Goal: Transaction & Acquisition: Purchase product/service

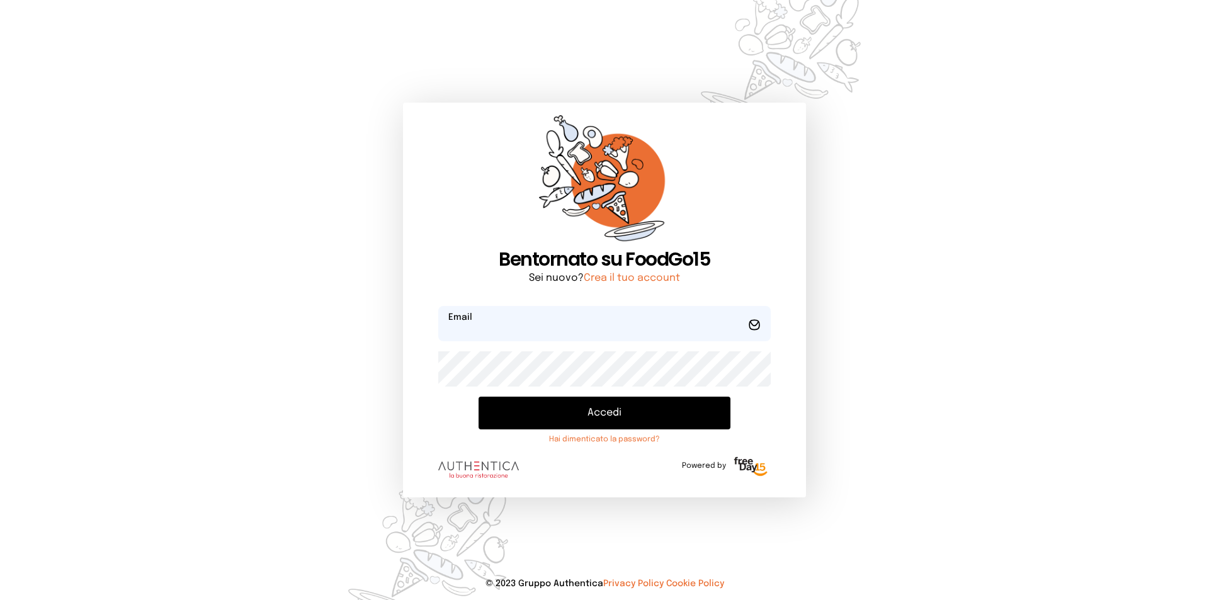
type input "**********"
click at [577, 411] on button "Accedi" at bounding box center [604, 413] width 252 height 33
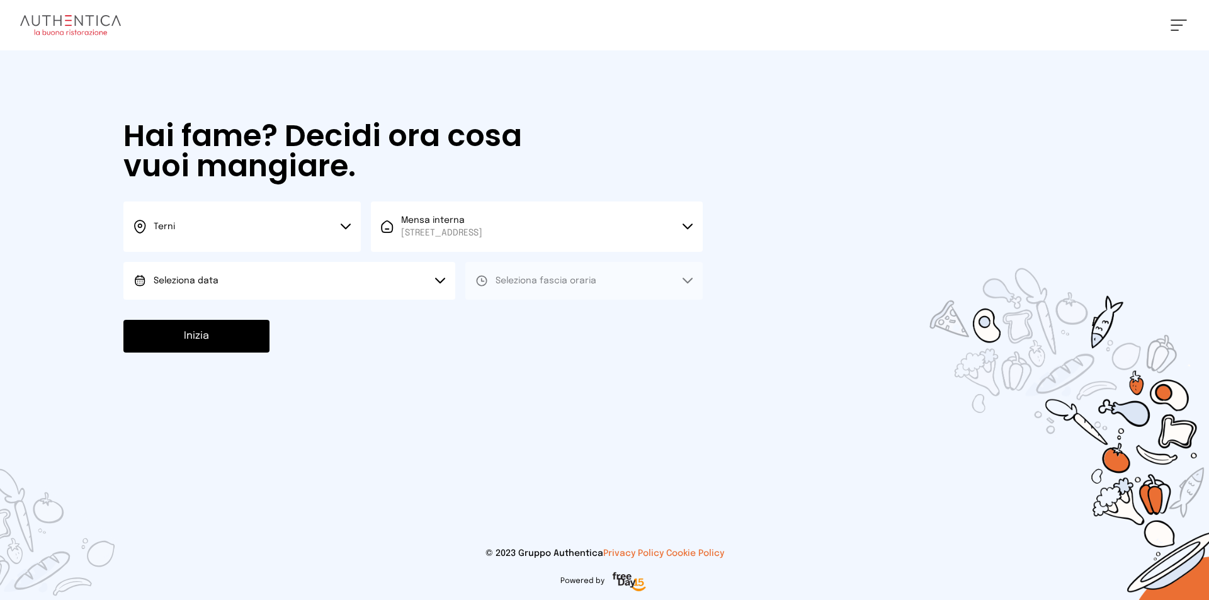
click at [337, 230] on button "Terni" at bounding box center [241, 226] width 237 height 50
click at [274, 269] on li "Terni" at bounding box center [241, 269] width 237 height 34
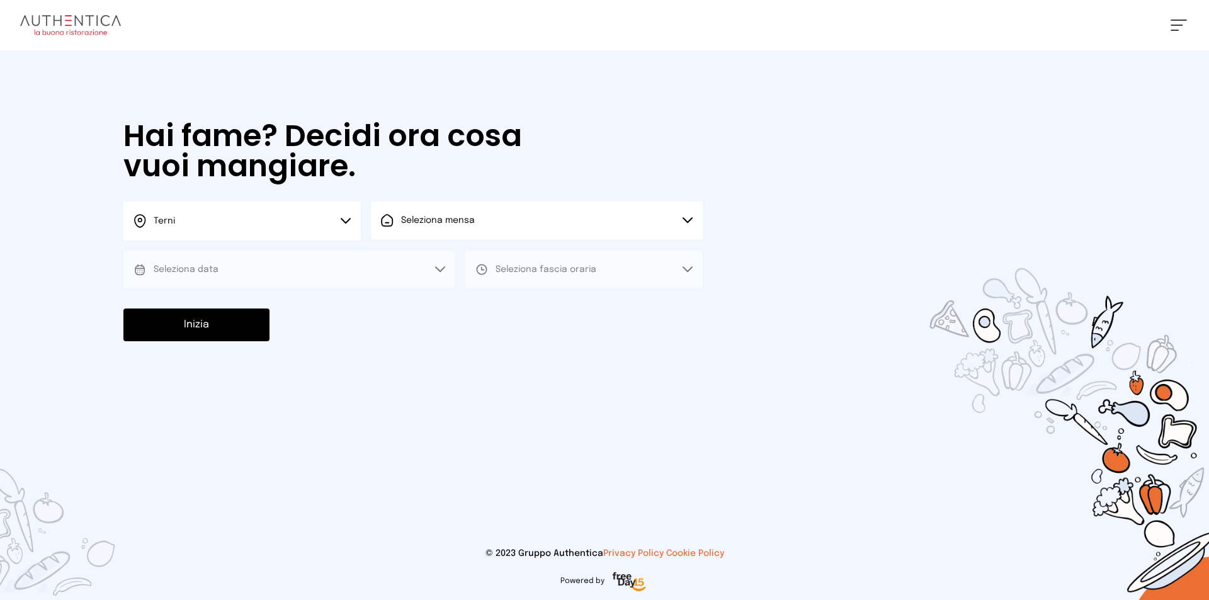
drag, startPoint x: 479, startPoint y: 224, endPoint x: 484, endPoint y: 236, distance: 13.0
click at [479, 223] on button "Seleziona mensa" at bounding box center [537, 220] width 332 height 38
drag, startPoint x: 486, startPoint y: 257, endPoint x: 385, endPoint y: 279, distance: 103.0
click at [482, 258] on span "Mensa interna" at bounding box center [441, 255] width 81 height 13
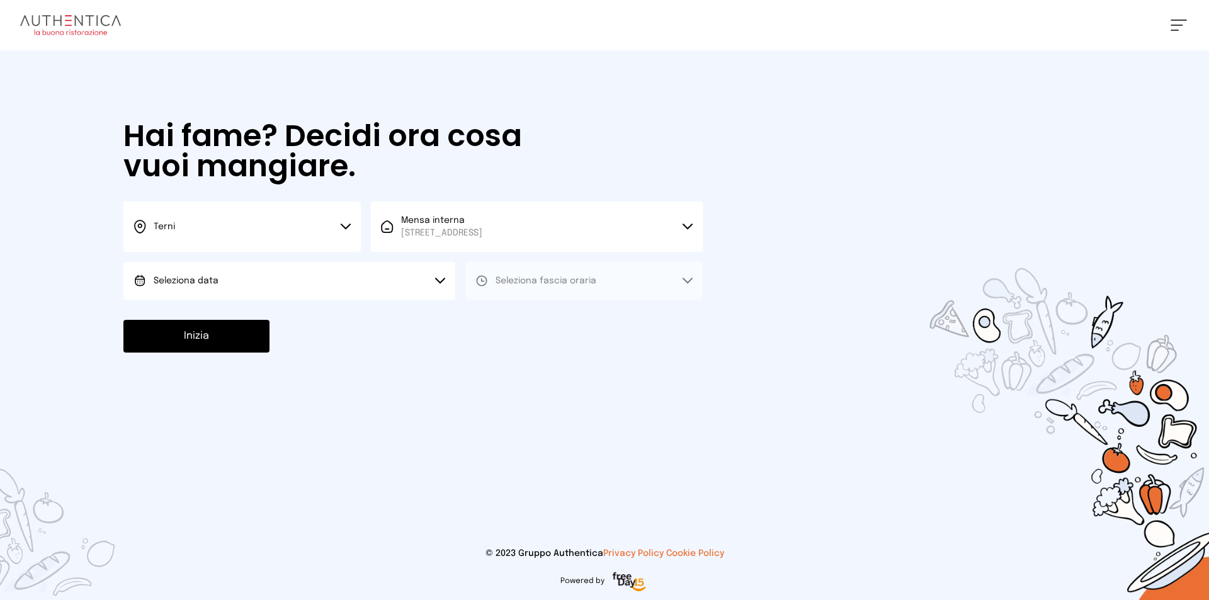
click at [266, 287] on button "Seleziona data" at bounding box center [289, 281] width 332 height 38
click at [254, 319] on li "[DATE], [DATE]" at bounding box center [289, 316] width 332 height 33
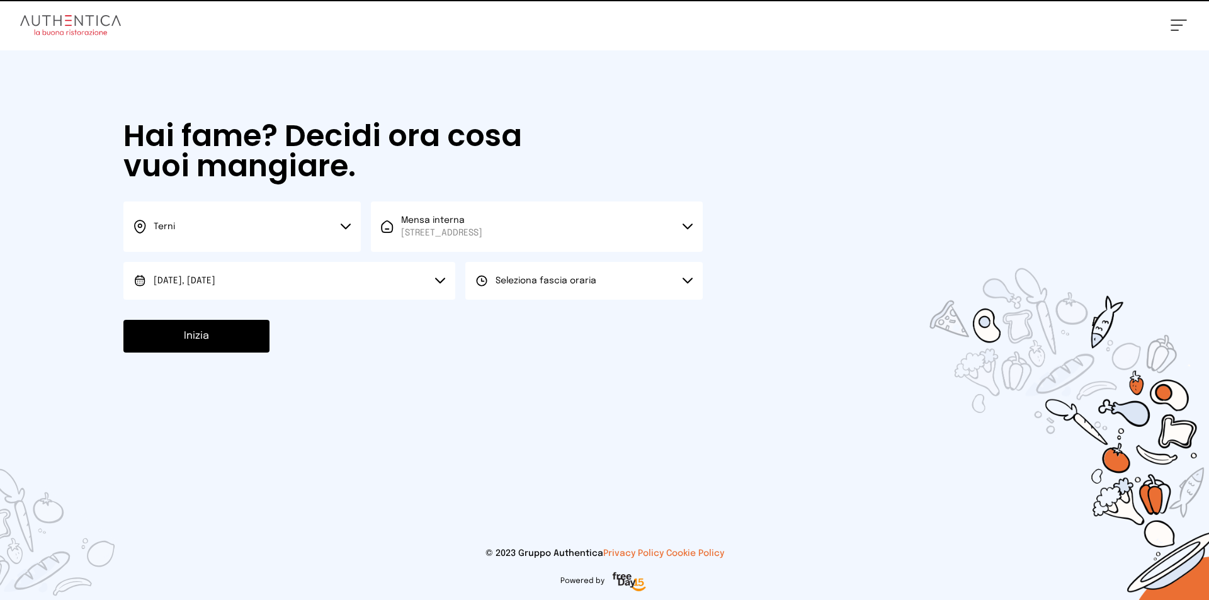
click at [533, 271] on button "Seleziona fascia oraria" at bounding box center [583, 281] width 237 height 38
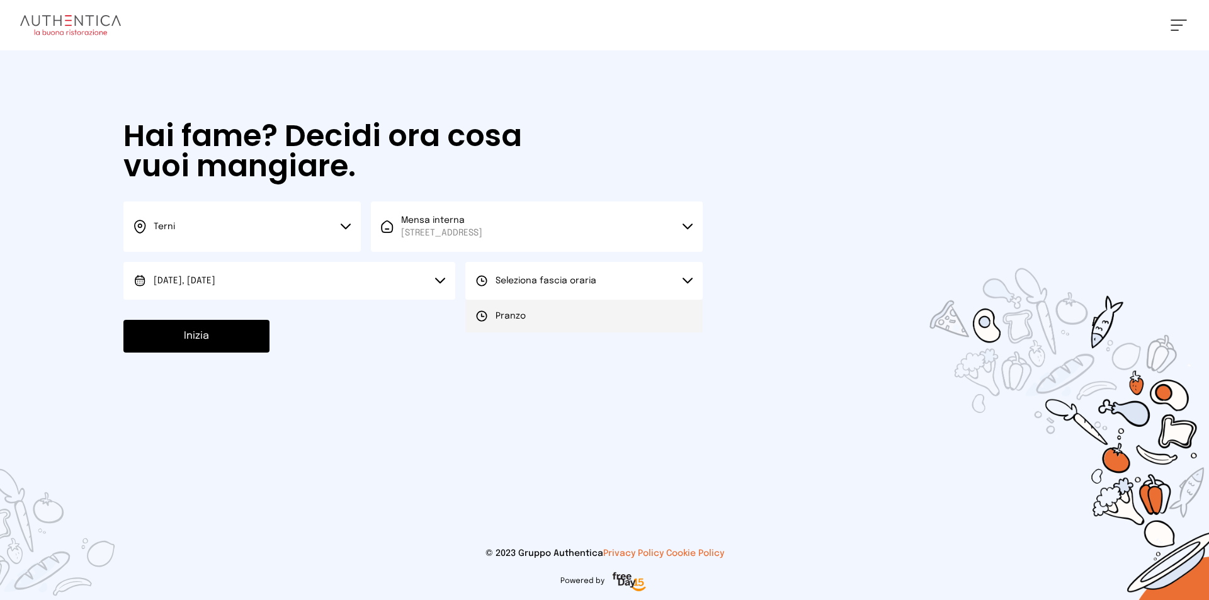
click at [529, 325] on li "Pranzo" at bounding box center [583, 316] width 237 height 33
click at [191, 332] on button "Inizia" at bounding box center [196, 336] width 146 height 33
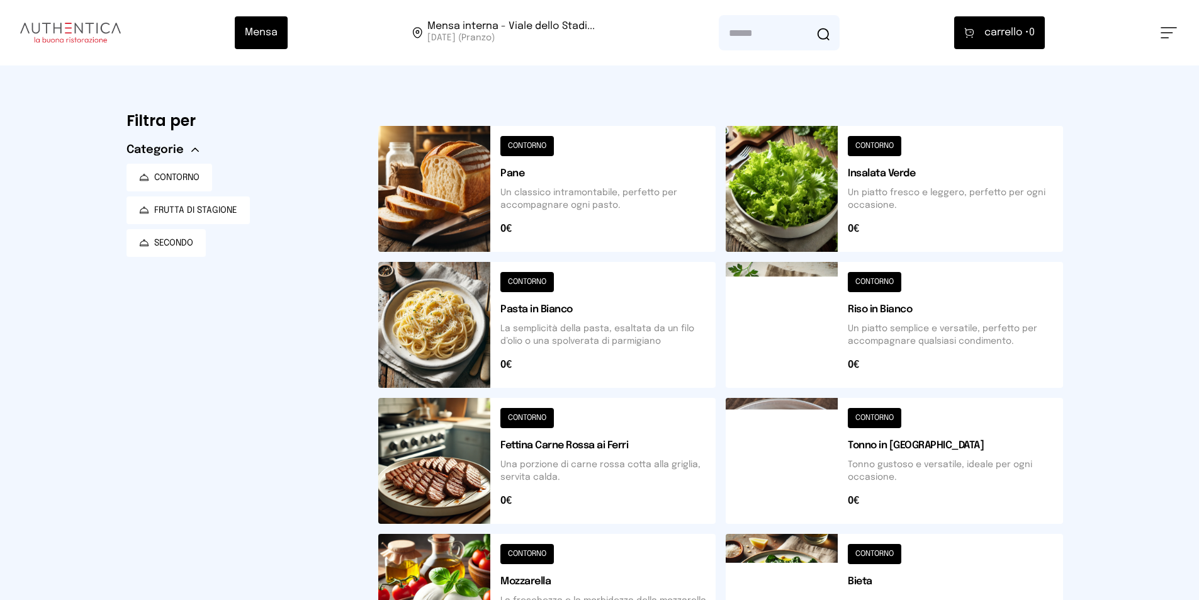
scroll to position [126, 0]
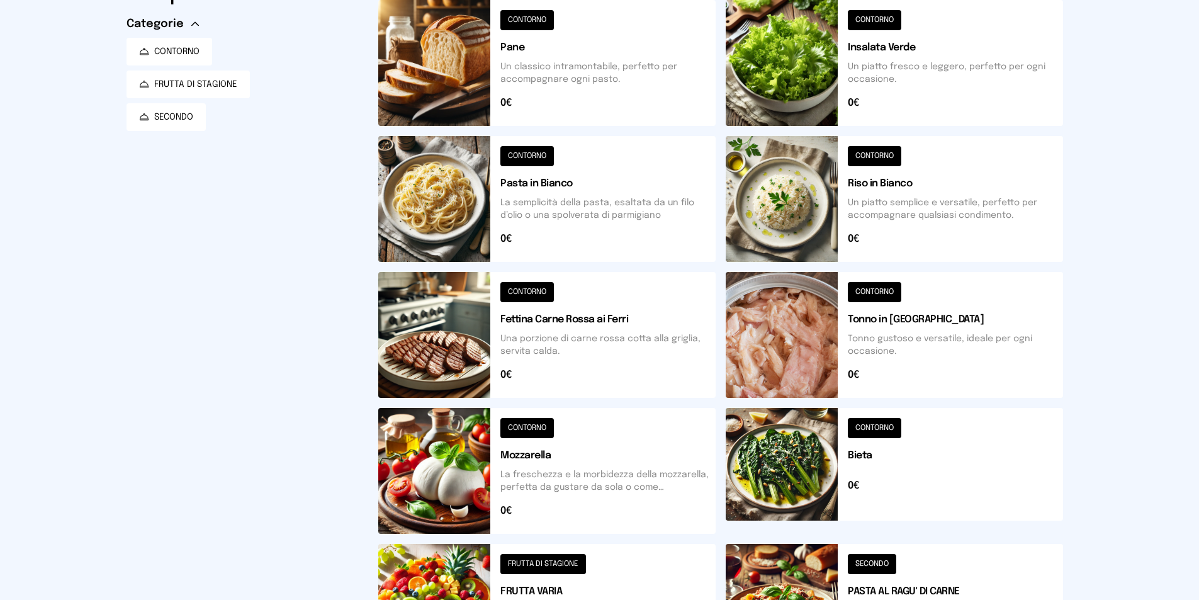
click at [828, 473] on button at bounding box center [894, 471] width 337 height 126
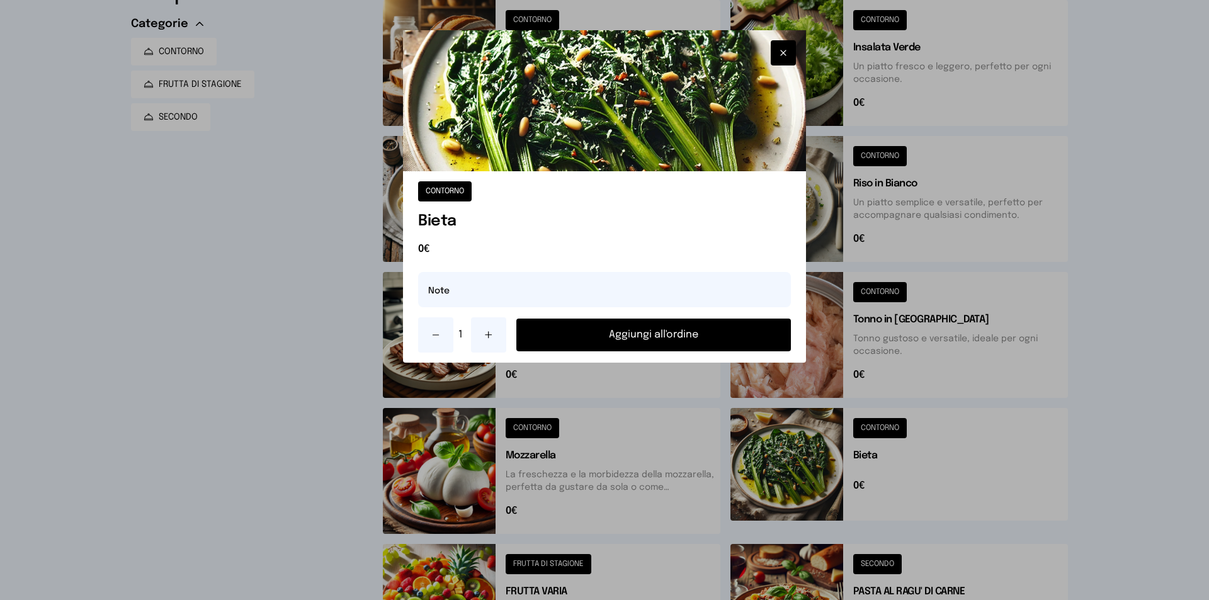
click at [684, 341] on button "Aggiungi all'ordine" at bounding box center [653, 335] width 274 height 33
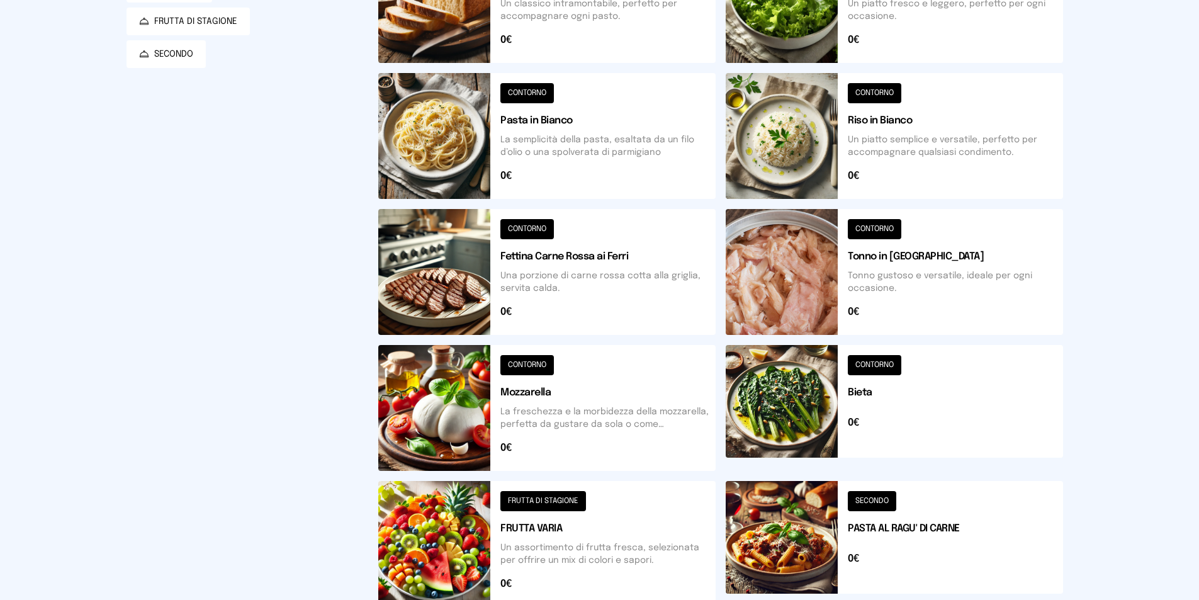
scroll to position [315, 0]
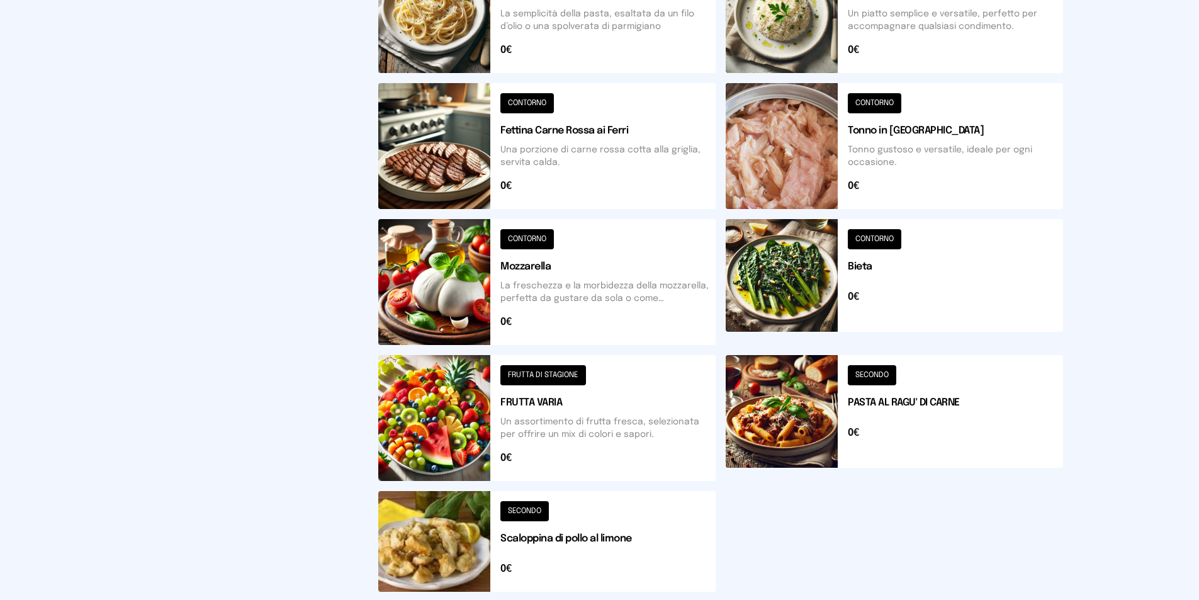
click at [464, 544] on button at bounding box center [546, 541] width 337 height 101
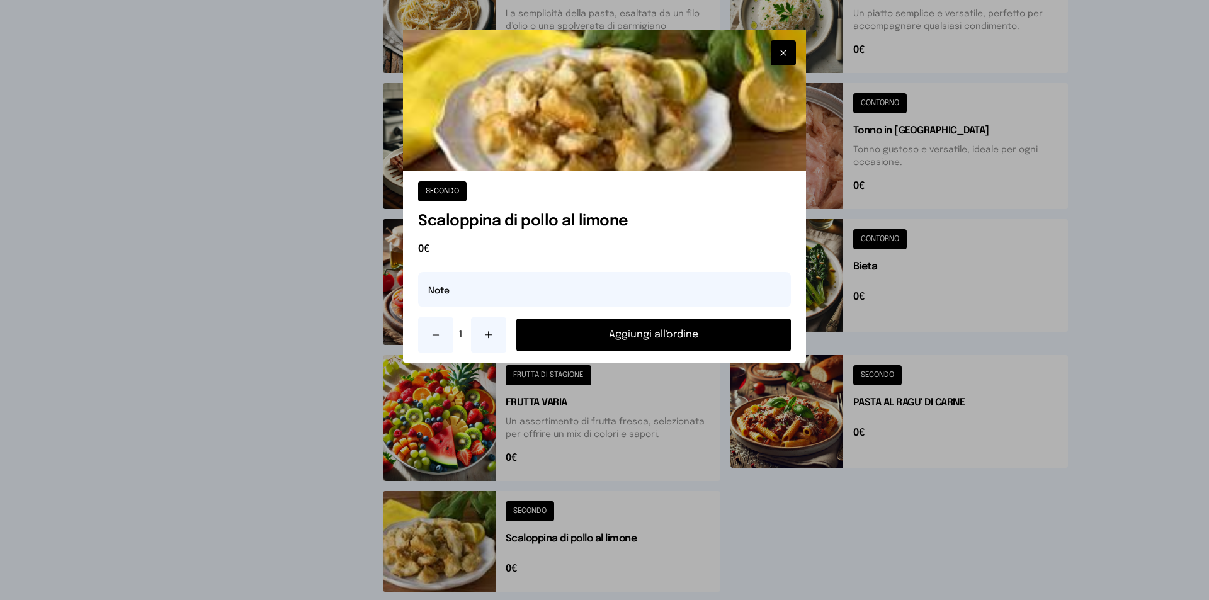
click at [738, 344] on button "Aggiungi all'ordine" at bounding box center [653, 335] width 274 height 33
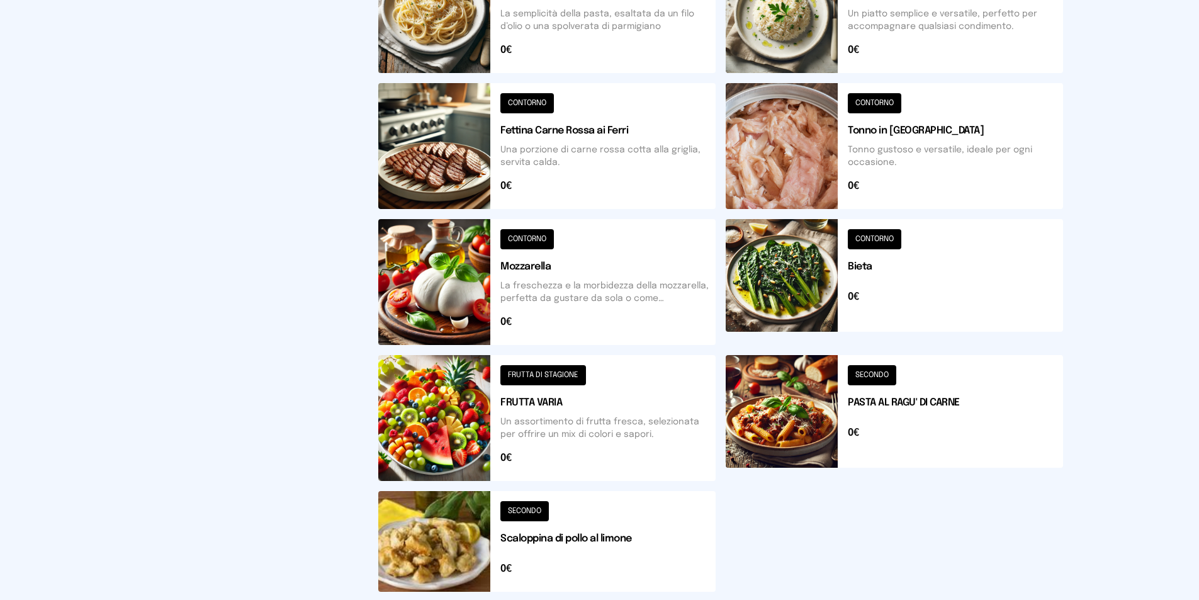
click at [438, 428] on button at bounding box center [546, 418] width 337 height 126
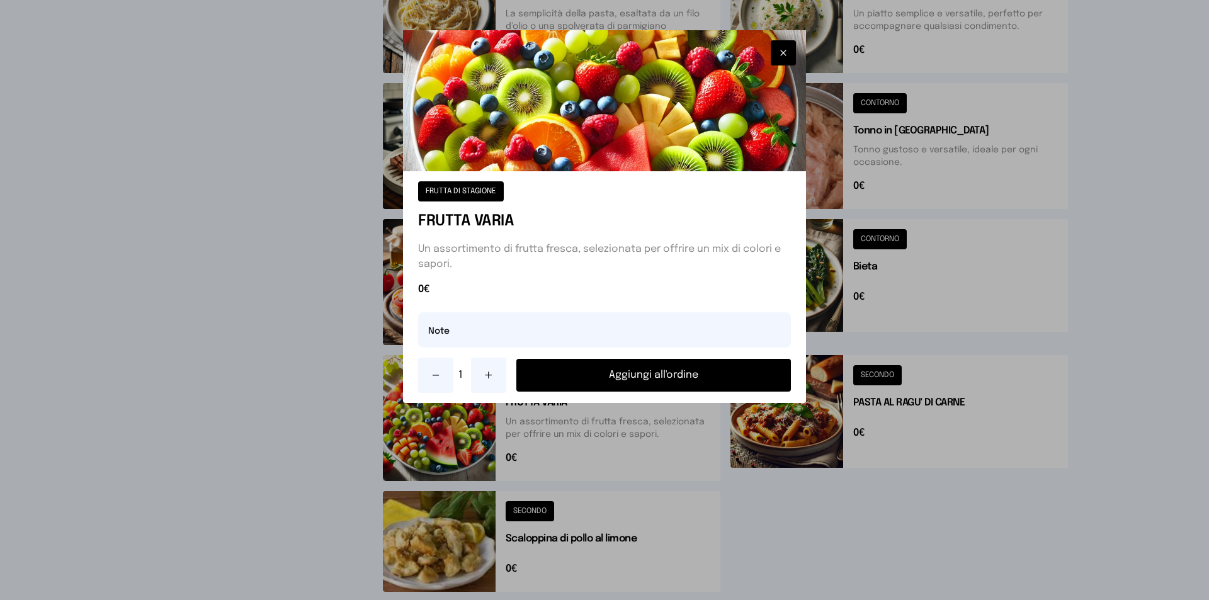
click at [703, 373] on button "Aggiungi all'ordine" at bounding box center [653, 375] width 274 height 33
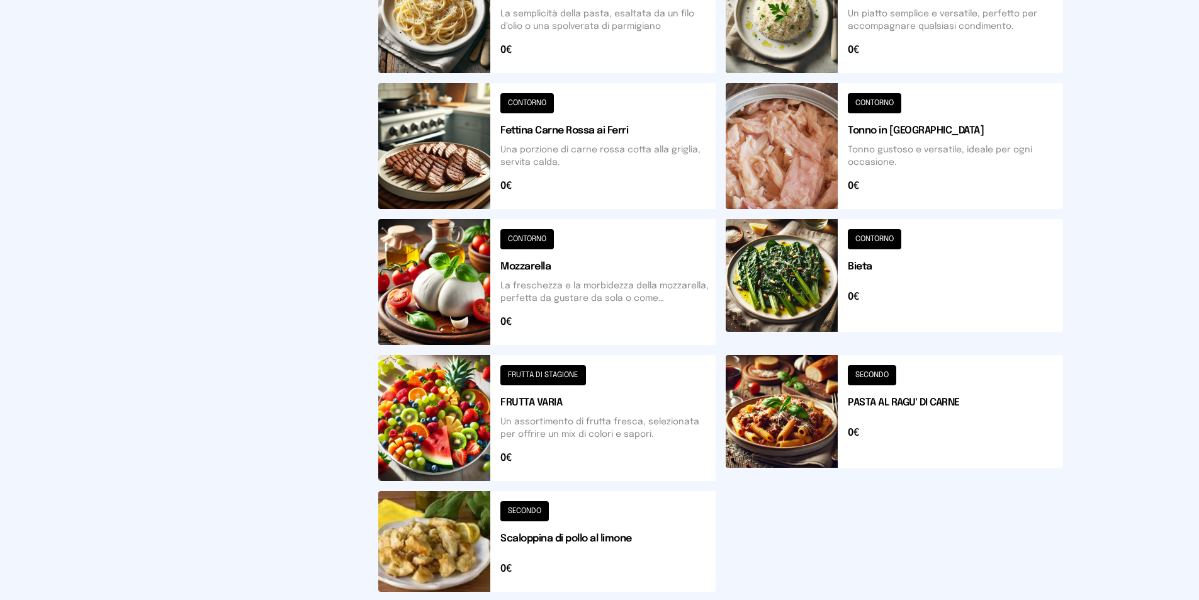
click at [421, 308] on button at bounding box center [546, 282] width 337 height 126
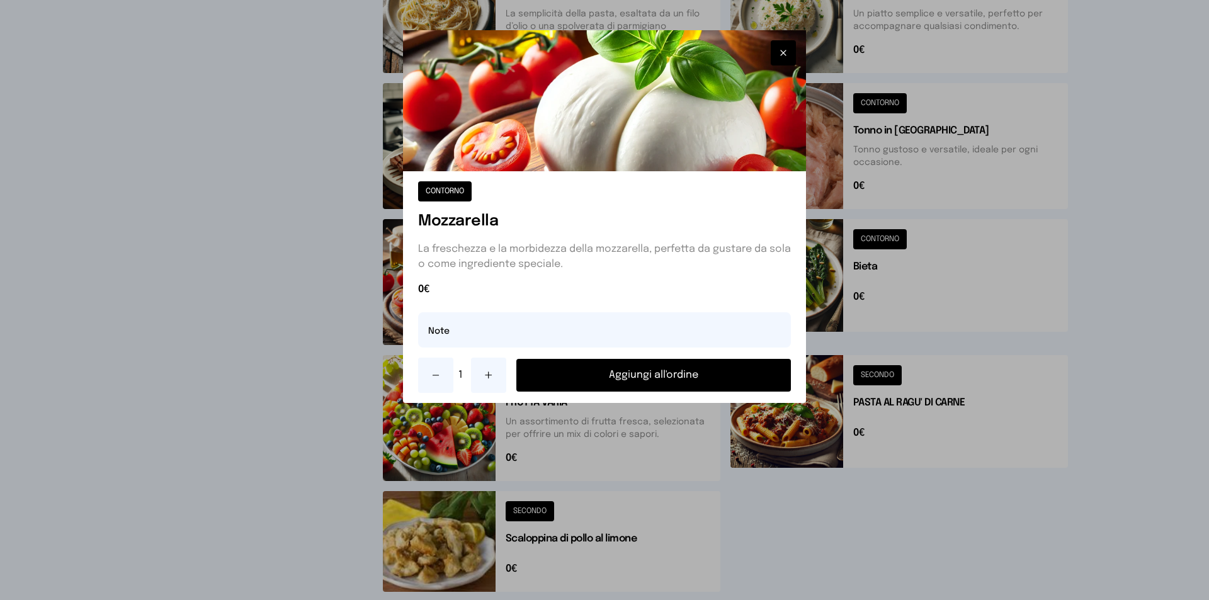
click at [666, 371] on button "Aggiungi all'ordine" at bounding box center [653, 375] width 274 height 33
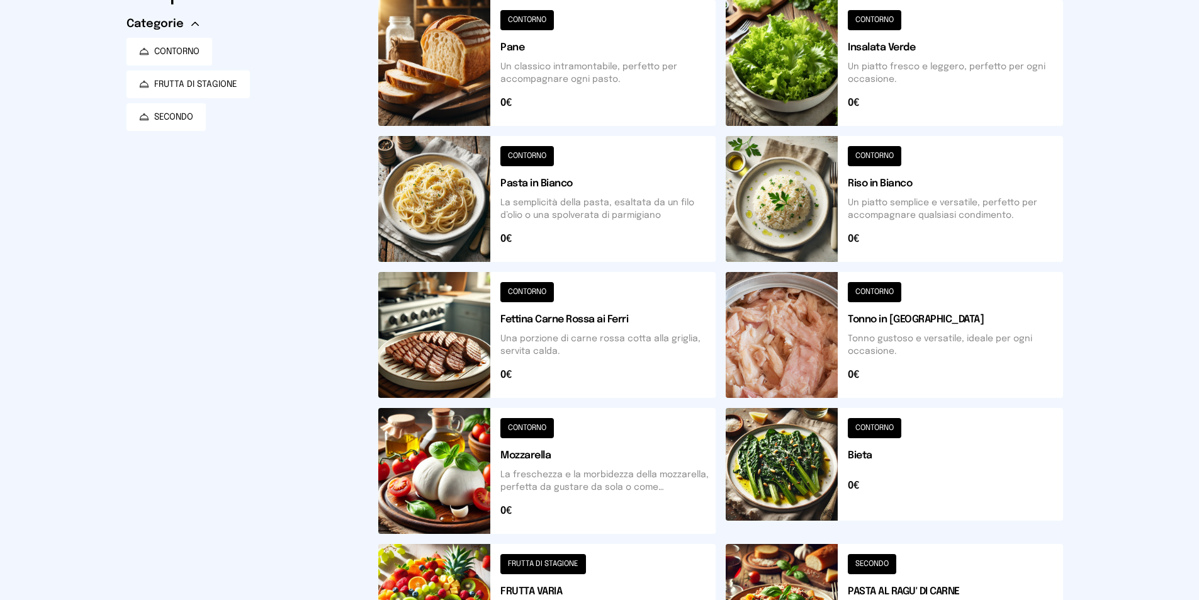
scroll to position [63, 0]
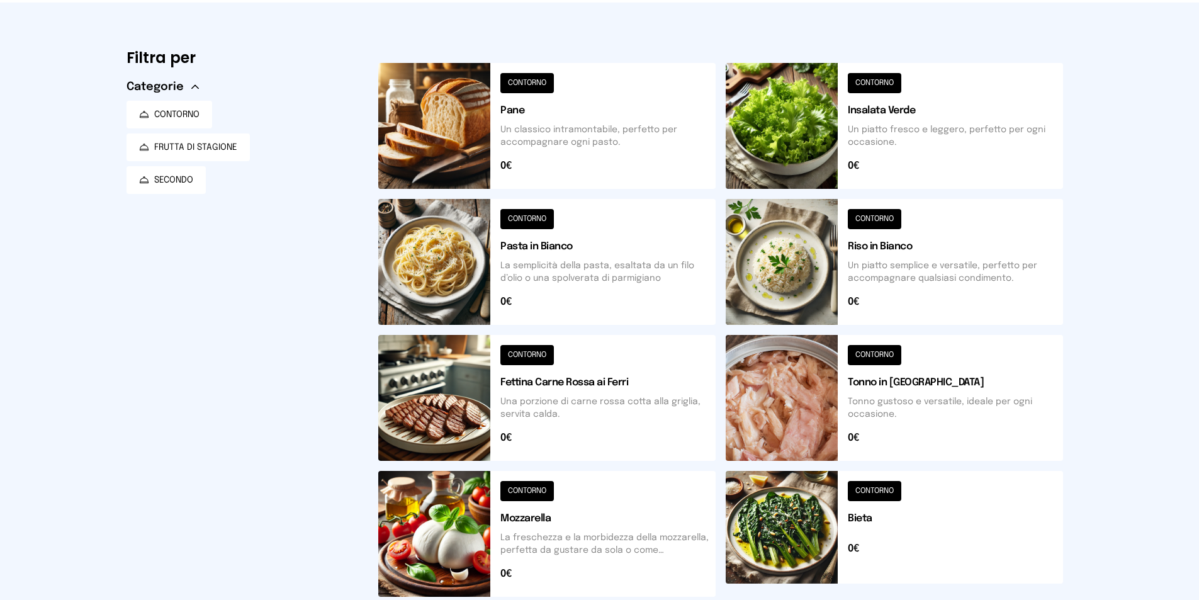
click at [793, 127] on button at bounding box center [894, 126] width 337 height 126
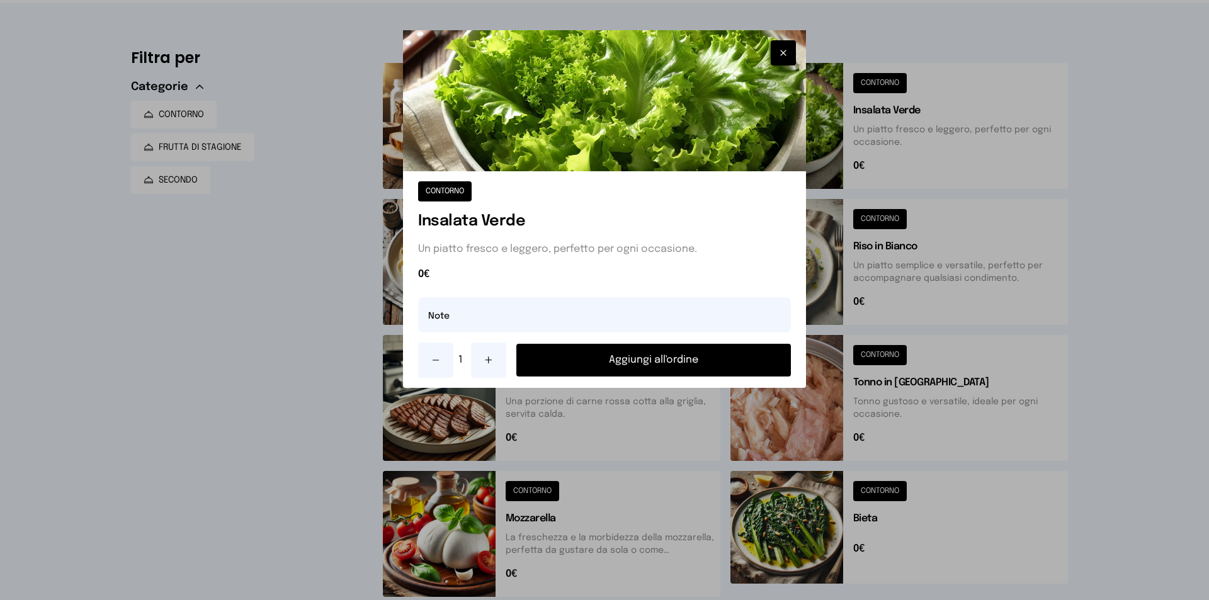
click at [701, 364] on button "Aggiungi all'ordine" at bounding box center [653, 360] width 274 height 33
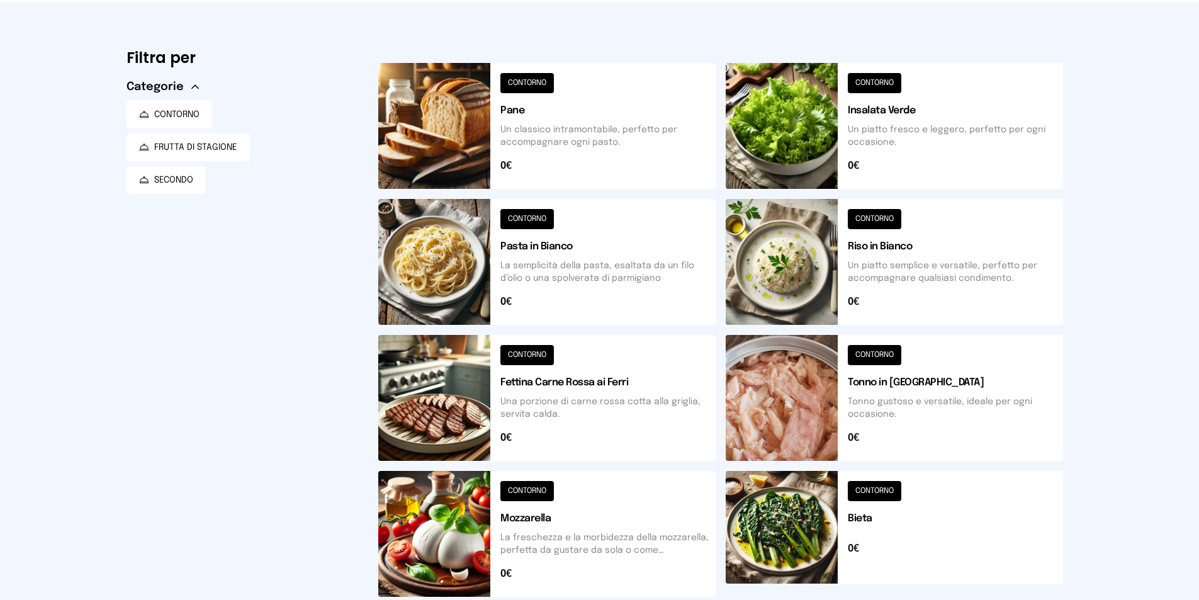
click at [824, 260] on button at bounding box center [894, 262] width 337 height 126
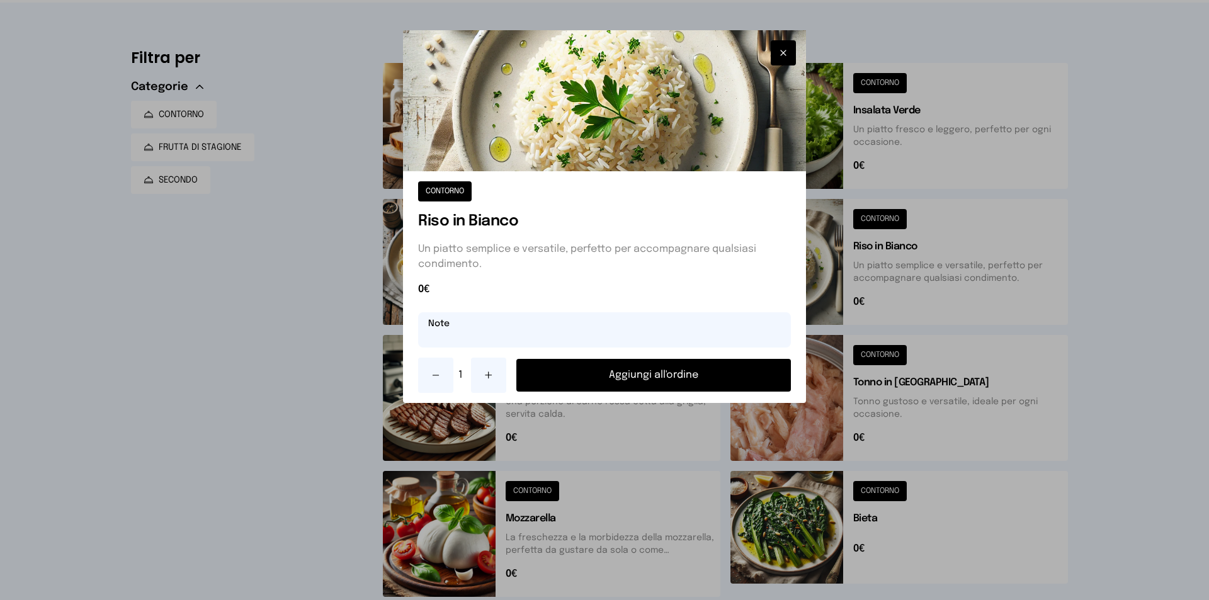
click at [589, 334] on input "text" at bounding box center [604, 329] width 373 height 35
type input "**********"
click at [633, 367] on button "Aggiungi all'ordine" at bounding box center [653, 375] width 274 height 33
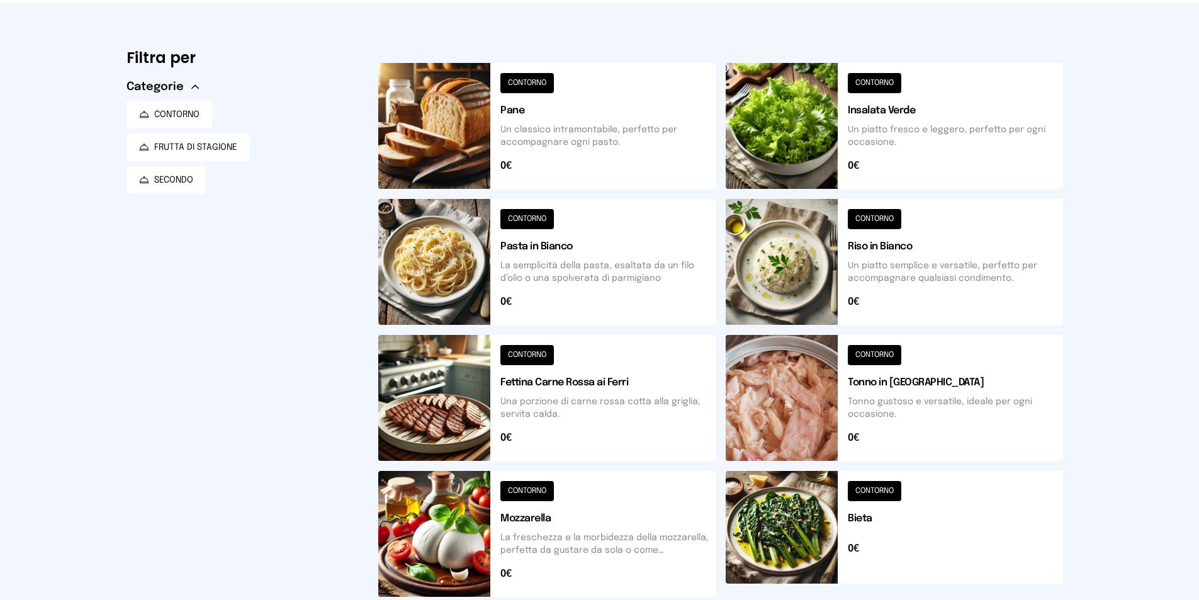
scroll to position [0, 0]
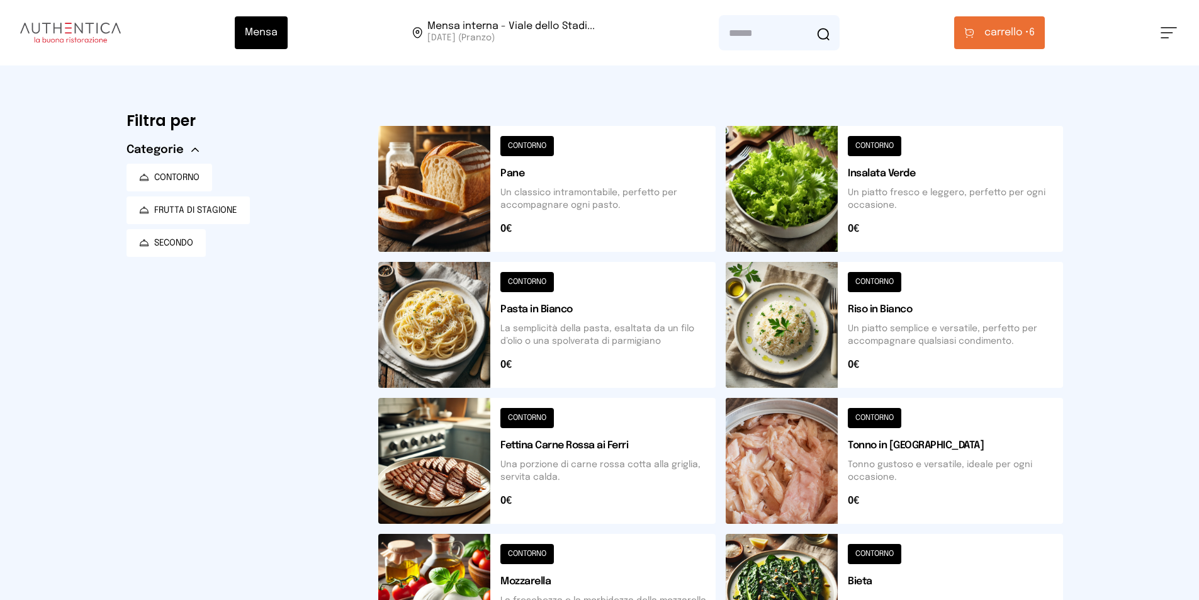
click at [1019, 48] on button "carrello • 6" at bounding box center [999, 32] width 91 height 33
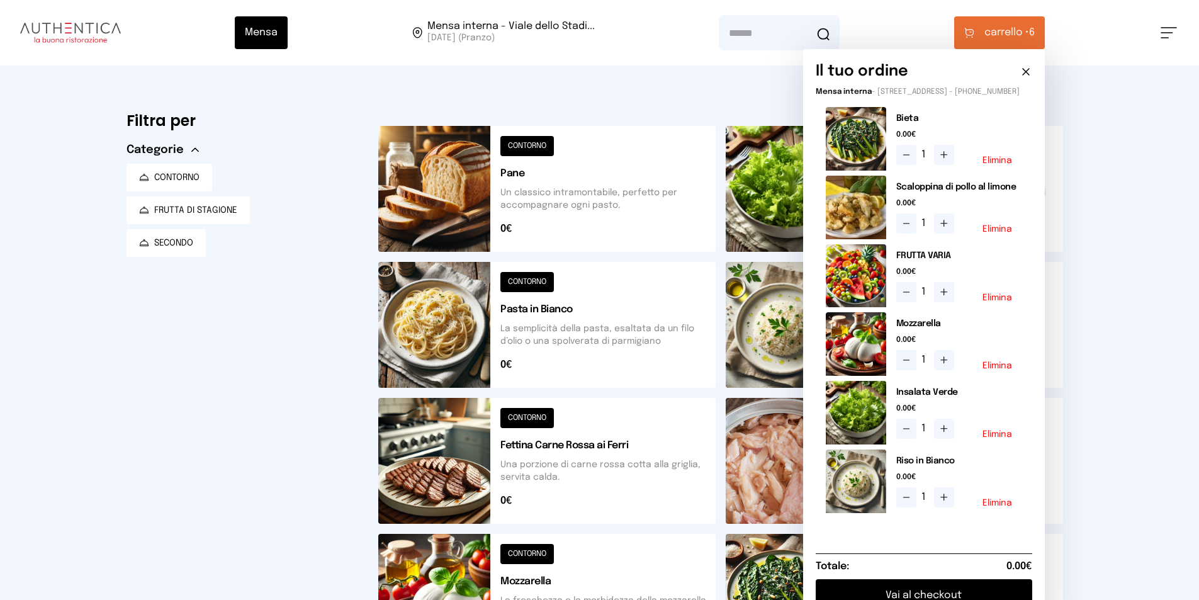
click at [1007, 370] on button "Elimina" at bounding box center [998, 365] width 30 height 9
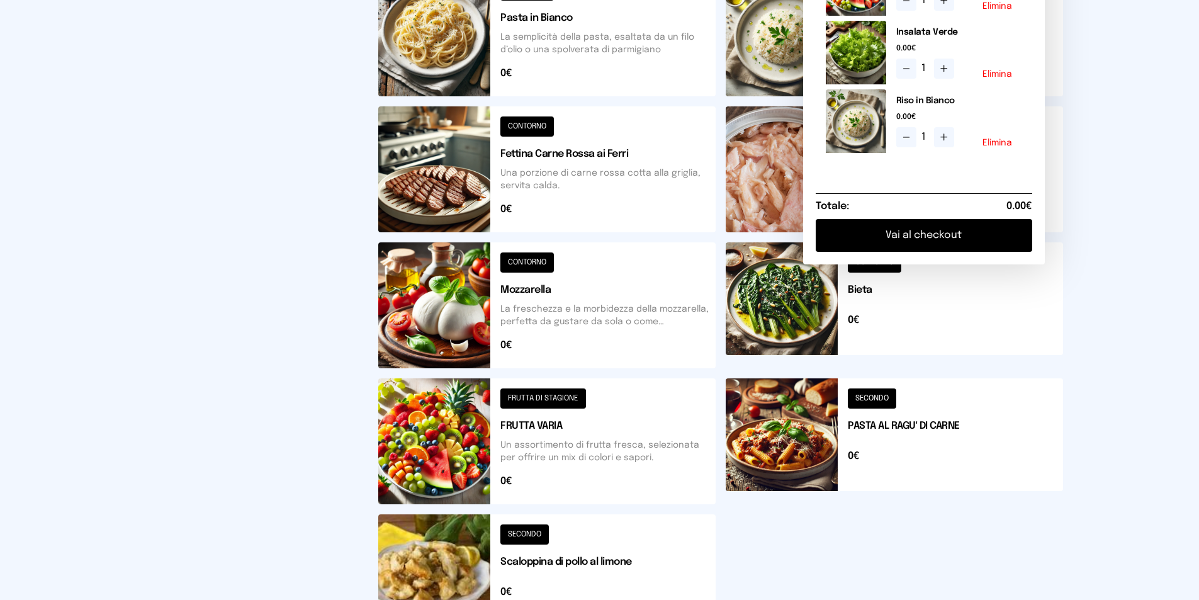
scroll to position [229, 0]
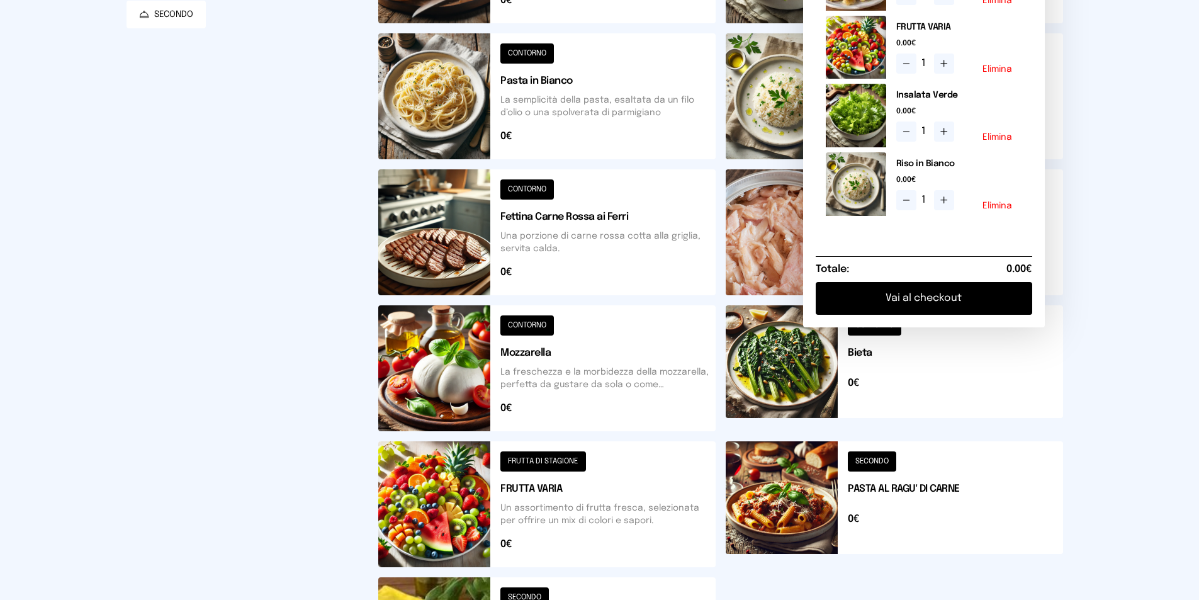
click at [468, 385] on button at bounding box center [546, 368] width 337 height 126
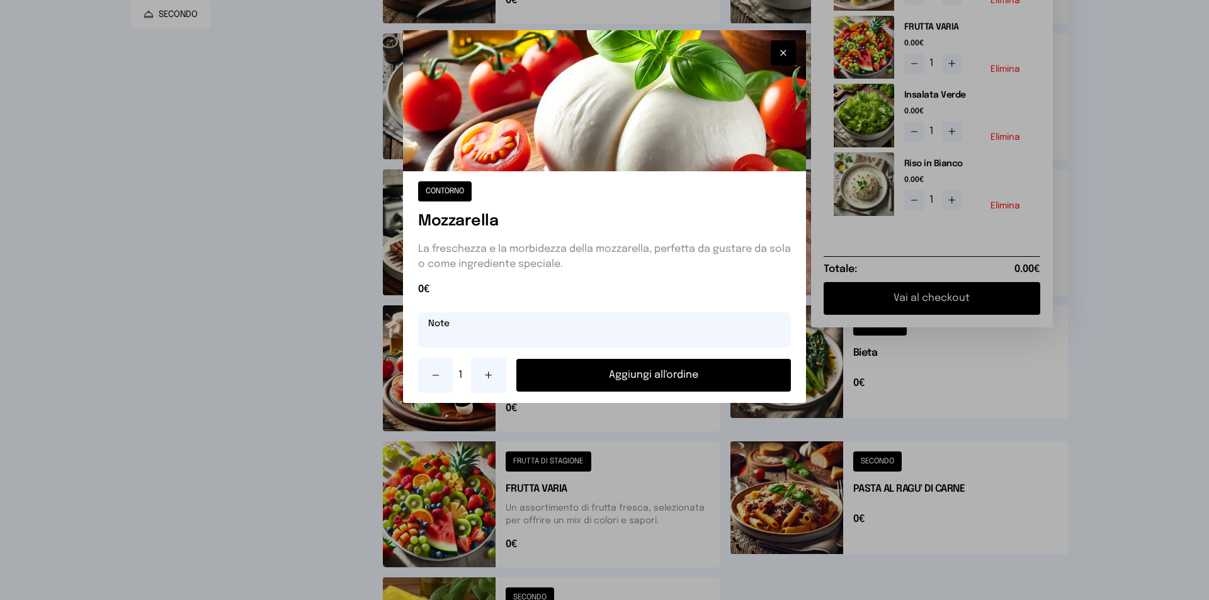
click at [476, 339] on input "text" at bounding box center [604, 329] width 373 height 35
type input "**********"
click at [679, 373] on button "Aggiungi all'ordine" at bounding box center [653, 375] width 274 height 33
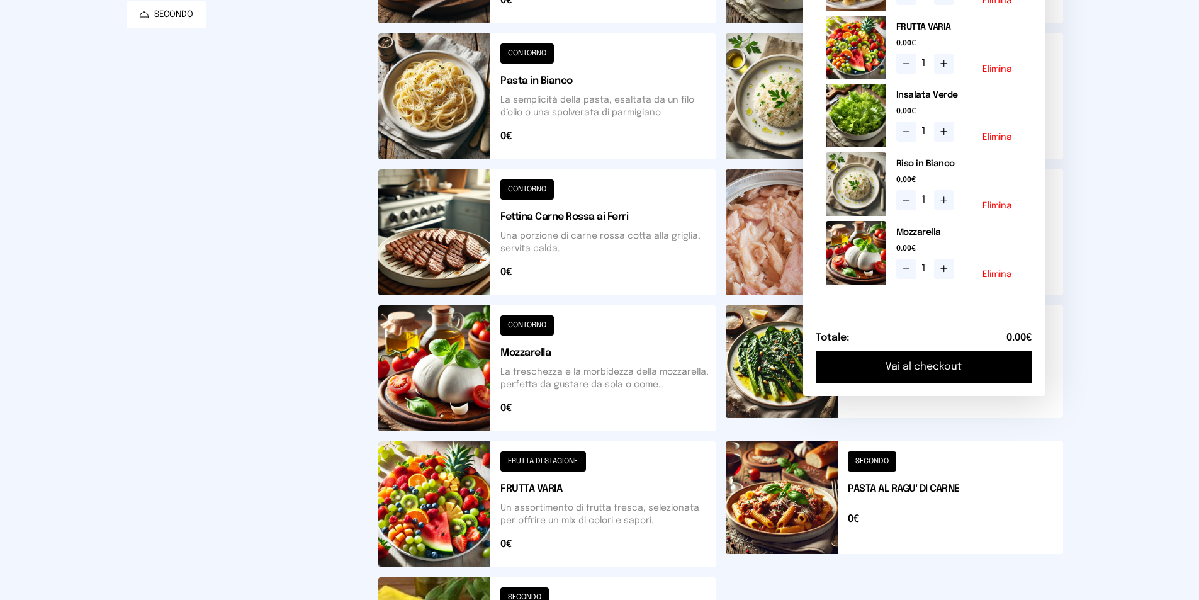
click at [983, 364] on button "Vai al checkout" at bounding box center [924, 367] width 217 height 33
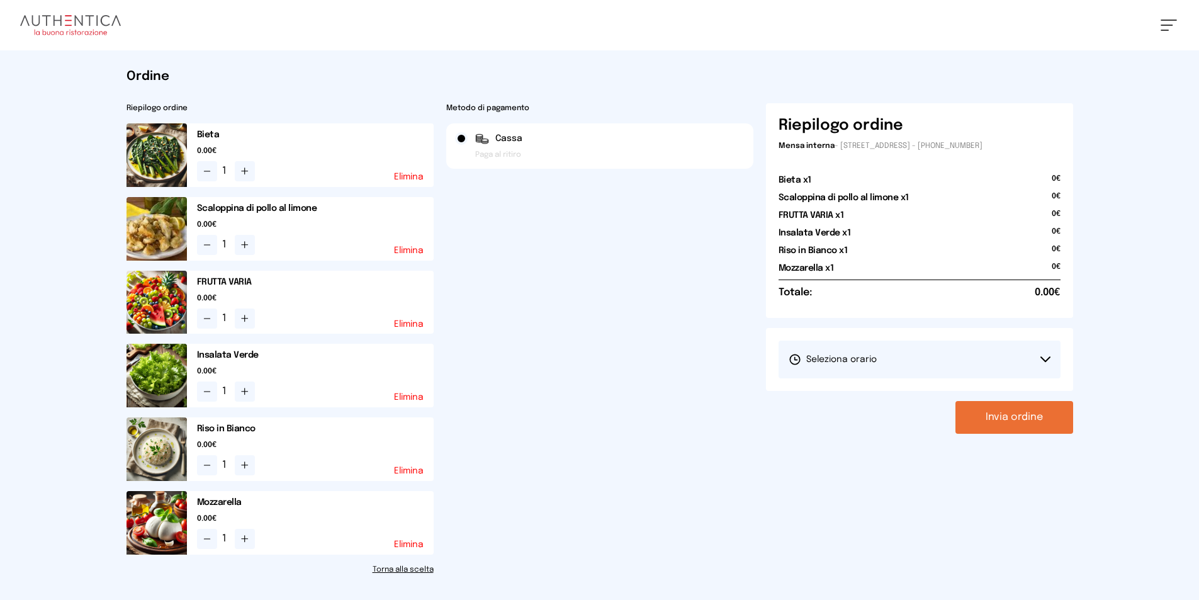
click at [1044, 360] on icon at bounding box center [1045, 359] width 9 height 4
click at [853, 395] on span "1° Turno (13:00 - 15:00)" at bounding box center [836, 394] width 95 height 13
click at [1029, 422] on button "Invia ordine" at bounding box center [1015, 417] width 118 height 33
